Goal: Information Seeking & Learning: Learn about a topic

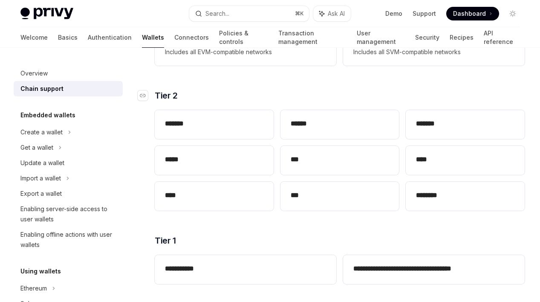
scroll to position [199, 0]
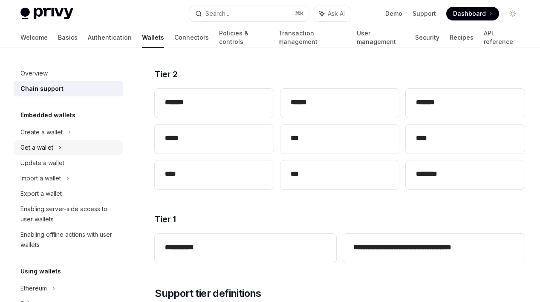
click at [49, 149] on div "Get a wallet" at bounding box center [36, 147] width 33 height 10
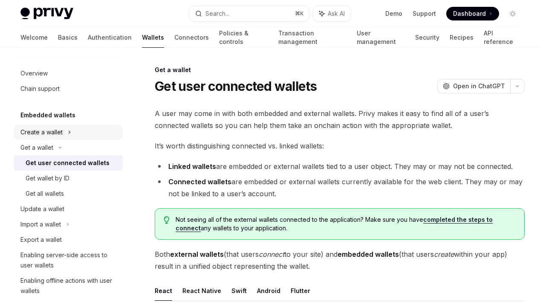
click at [45, 130] on div "Create a wallet" at bounding box center [41, 132] width 42 height 10
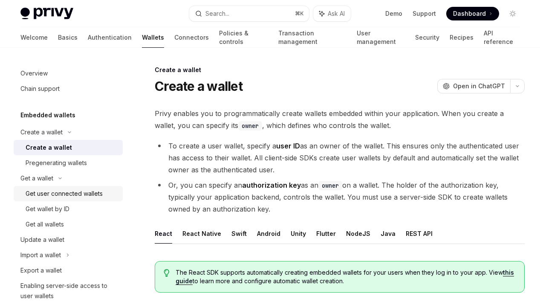
scroll to position [36, 0]
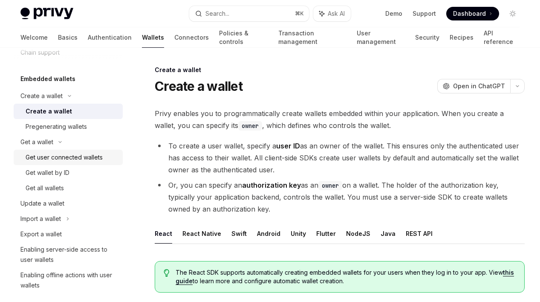
click at [45, 155] on div "Get user connected wallets" at bounding box center [64, 157] width 77 height 10
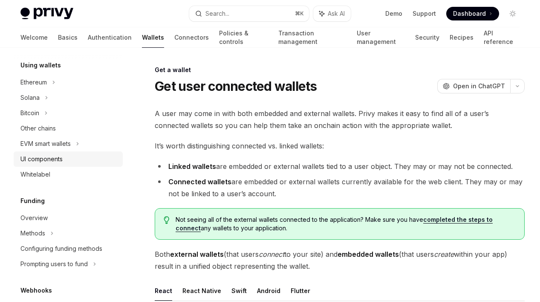
click at [49, 161] on div "UI components" at bounding box center [41, 159] width 42 height 10
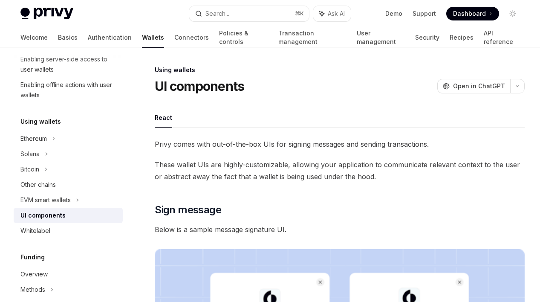
scroll to position [173, 0]
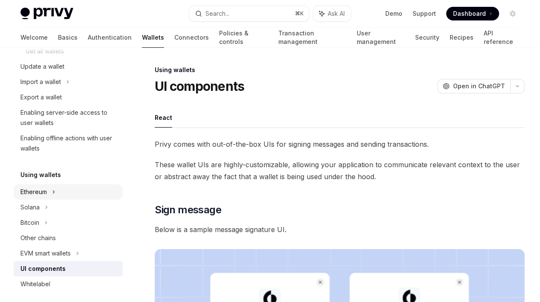
click at [50, 193] on div "Ethereum" at bounding box center [68, 191] width 109 height 15
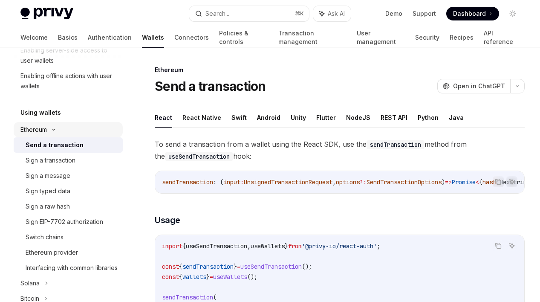
click at [50, 193] on div "Sign typed data" at bounding box center [48, 191] width 45 height 10
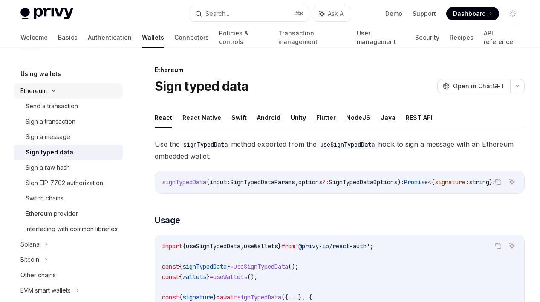
scroll to position [295, 0]
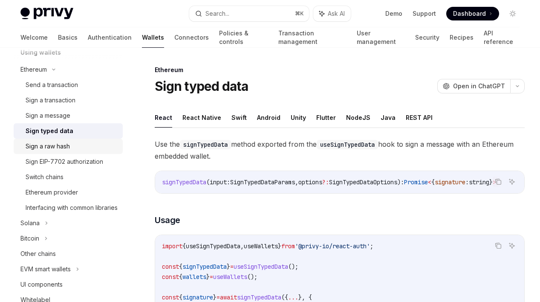
click at [48, 152] on link "Sign a raw hash" at bounding box center [68, 145] width 109 height 15
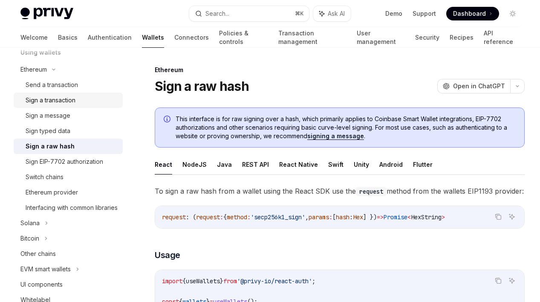
click at [50, 101] on div "Sign a transaction" at bounding box center [51, 100] width 50 height 10
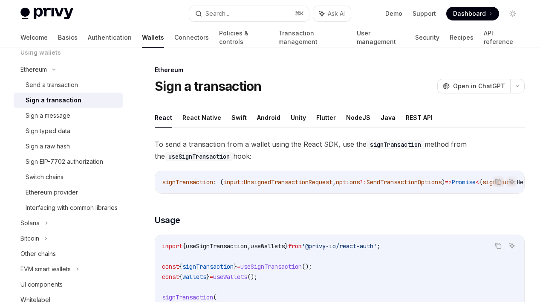
scroll to position [267, 0]
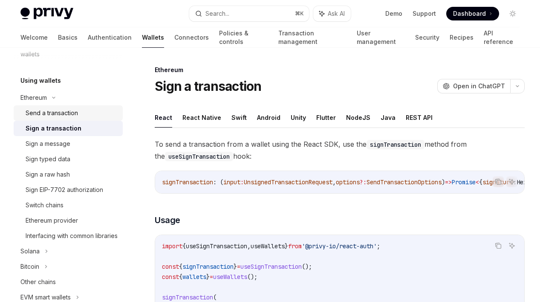
click at [49, 107] on link "Send a transaction" at bounding box center [68, 112] width 109 height 15
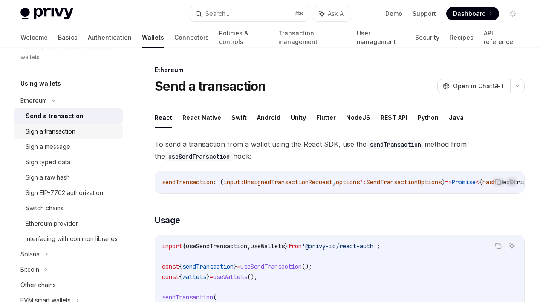
scroll to position [242, 0]
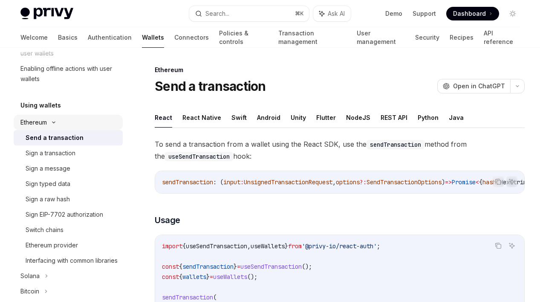
click at [50, 121] on icon at bounding box center [54, 122] width 10 height 3
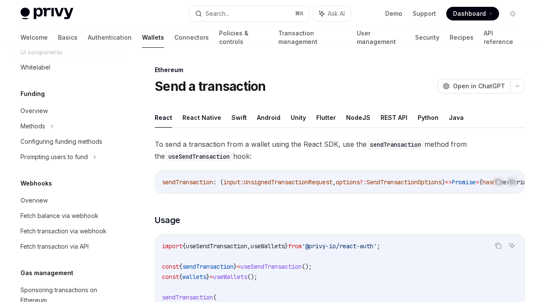
scroll to position [360, 0]
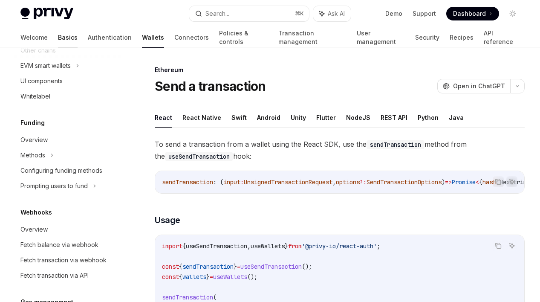
click at [58, 36] on link "Basics" at bounding box center [68, 37] width 20 height 20
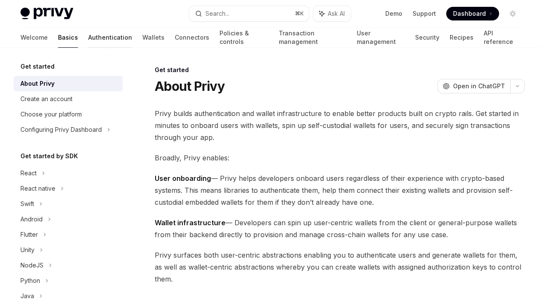
click at [88, 37] on link "Authentication" at bounding box center [110, 37] width 44 height 20
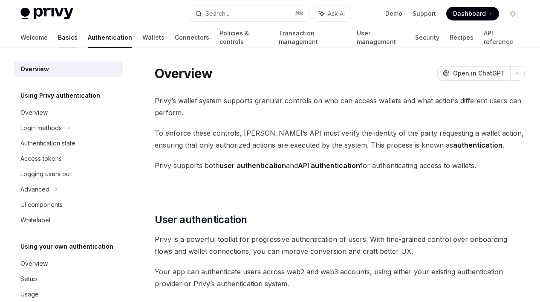
click at [58, 35] on link "Basics" at bounding box center [68, 37] width 20 height 20
type textarea "*"
